Goal: Transaction & Acquisition: Subscribe to service/newsletter

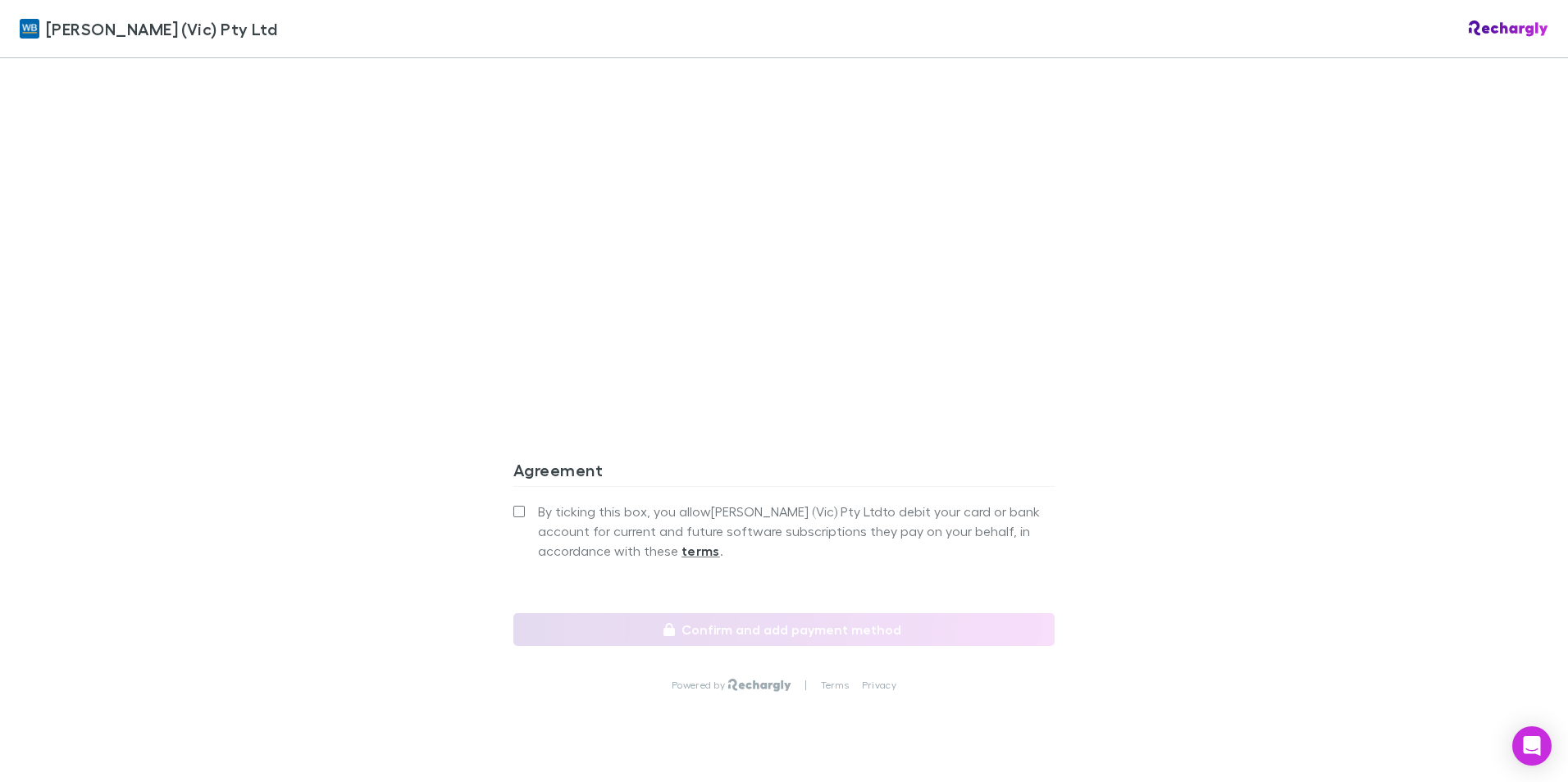
scroll to position [1356, 0]
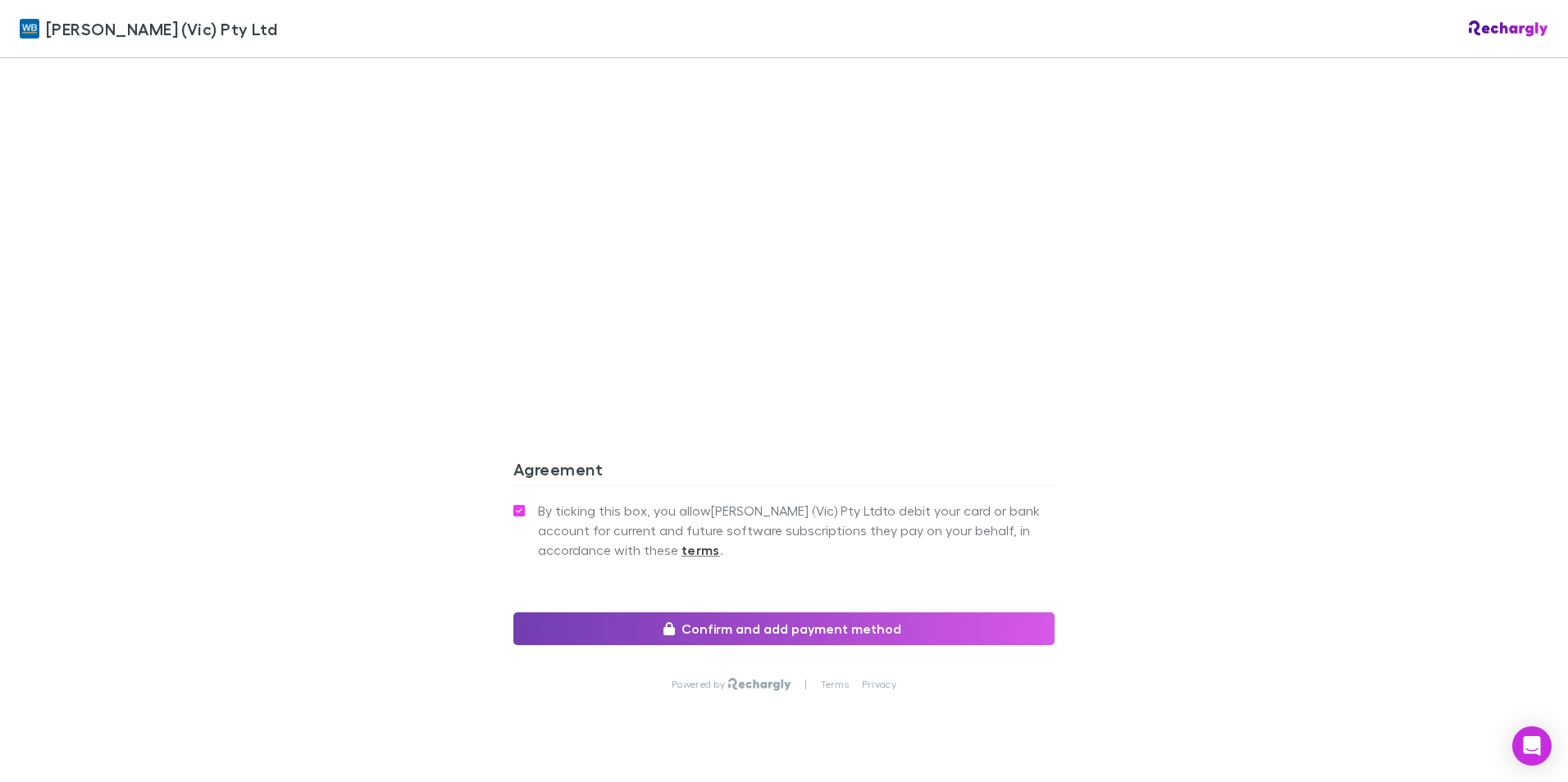
click at [635, 636] on button "Confirm and add payment method" at bounding box center [784, 629] width 541 height 33
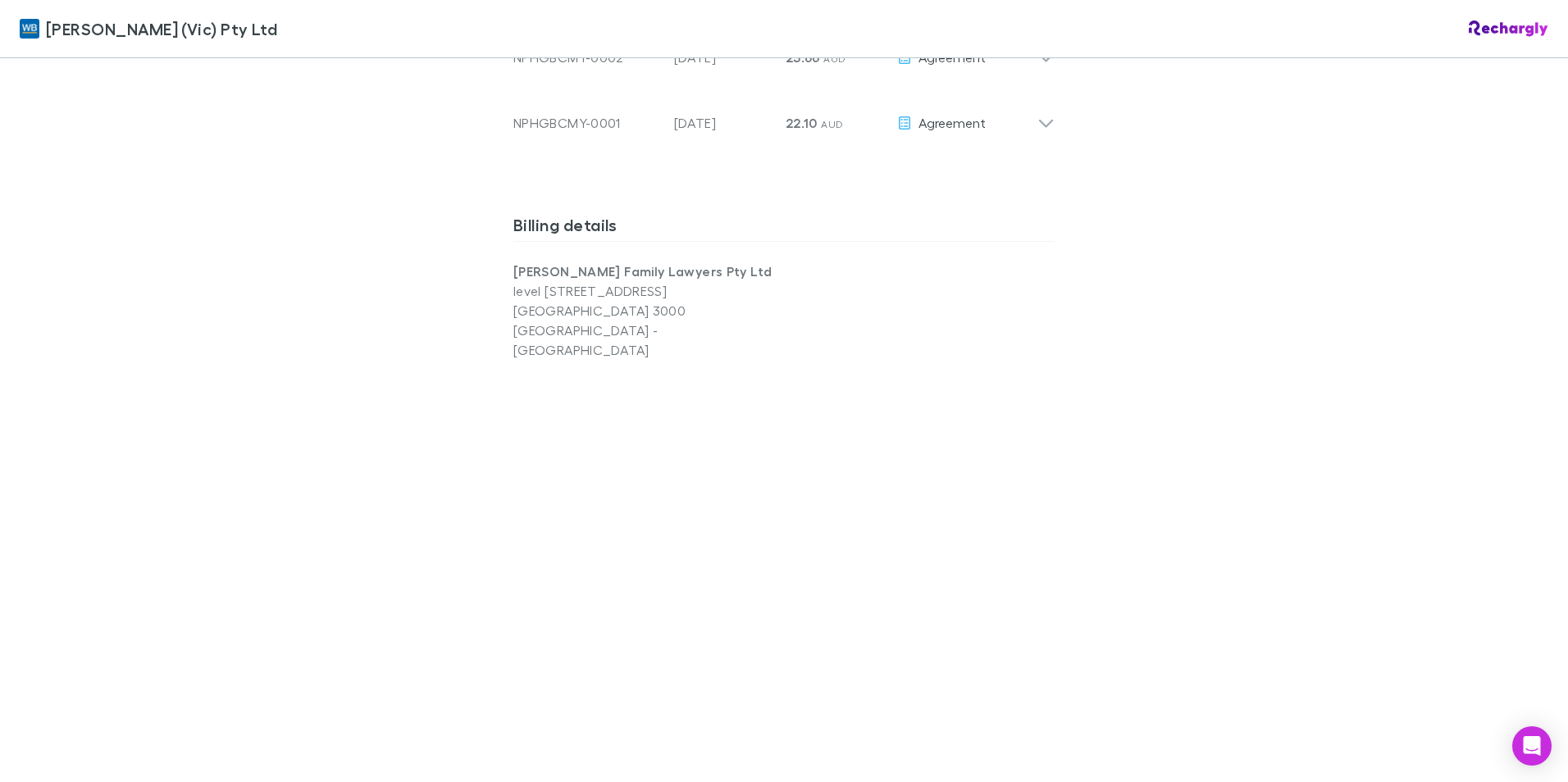
scroll to position [1057, 0]
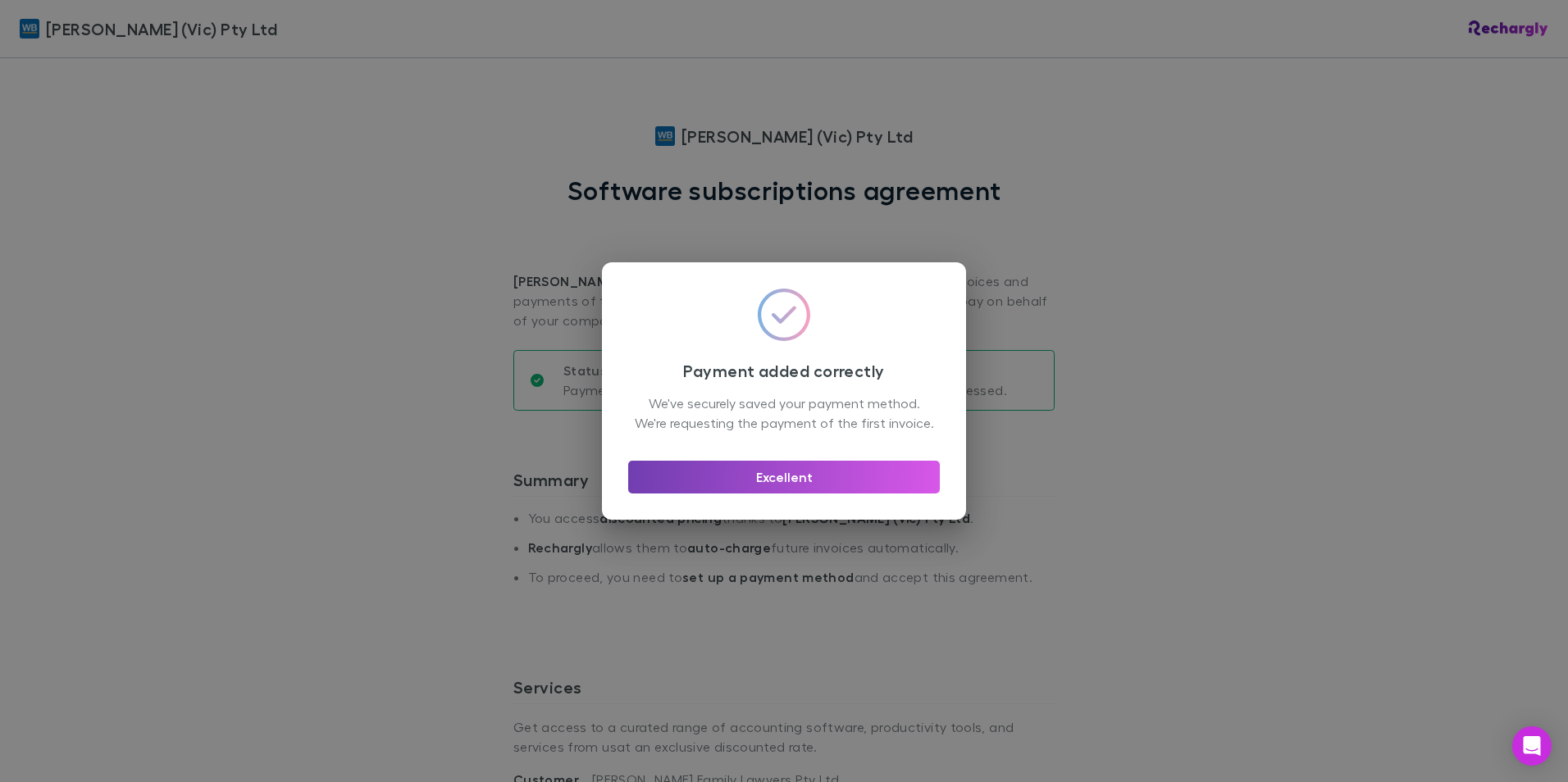
click at [747, 481] on button "Excellent" at bounding box center [784, 477] width 312 height 33
